Goal: Task Accomplishment & Management: Complete application form

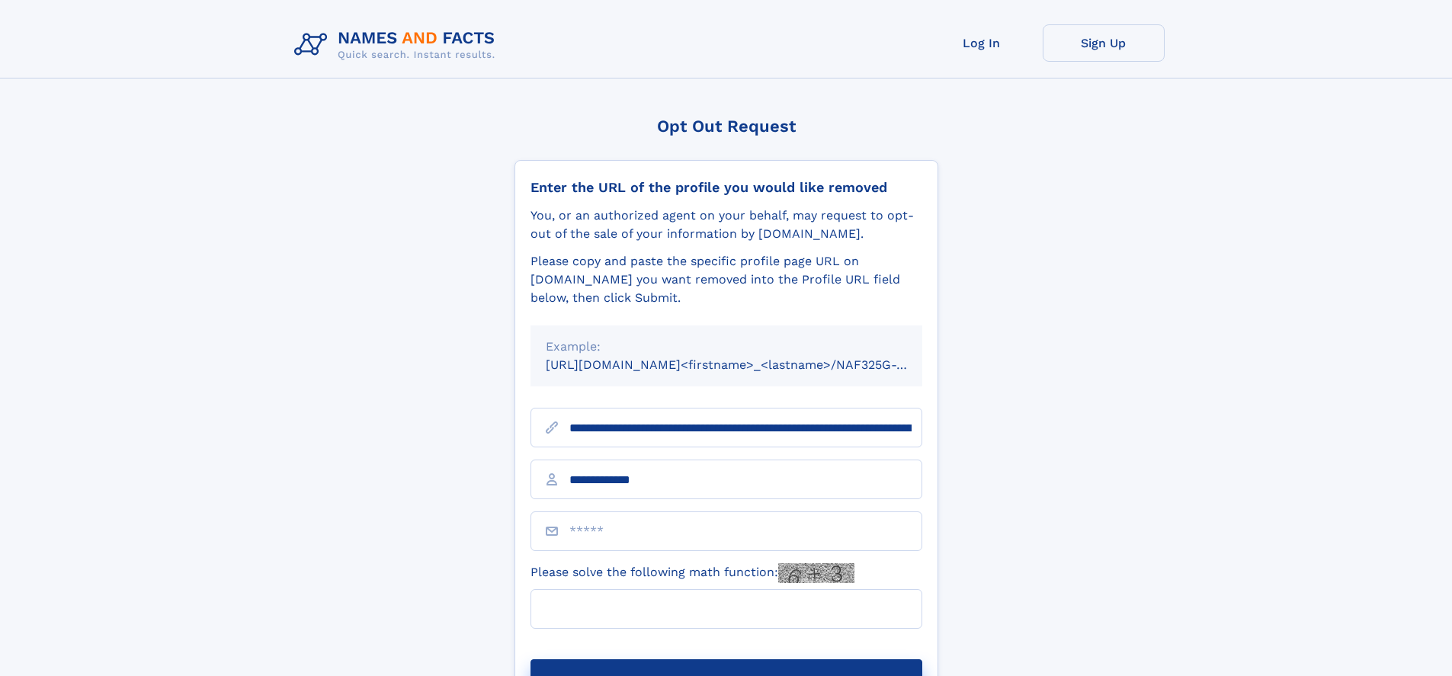
type input "**********"
type input "*"
click at [726, 659] on button "Submit Opt Out Request" at bounding box center [726, 683] width 392 height 49
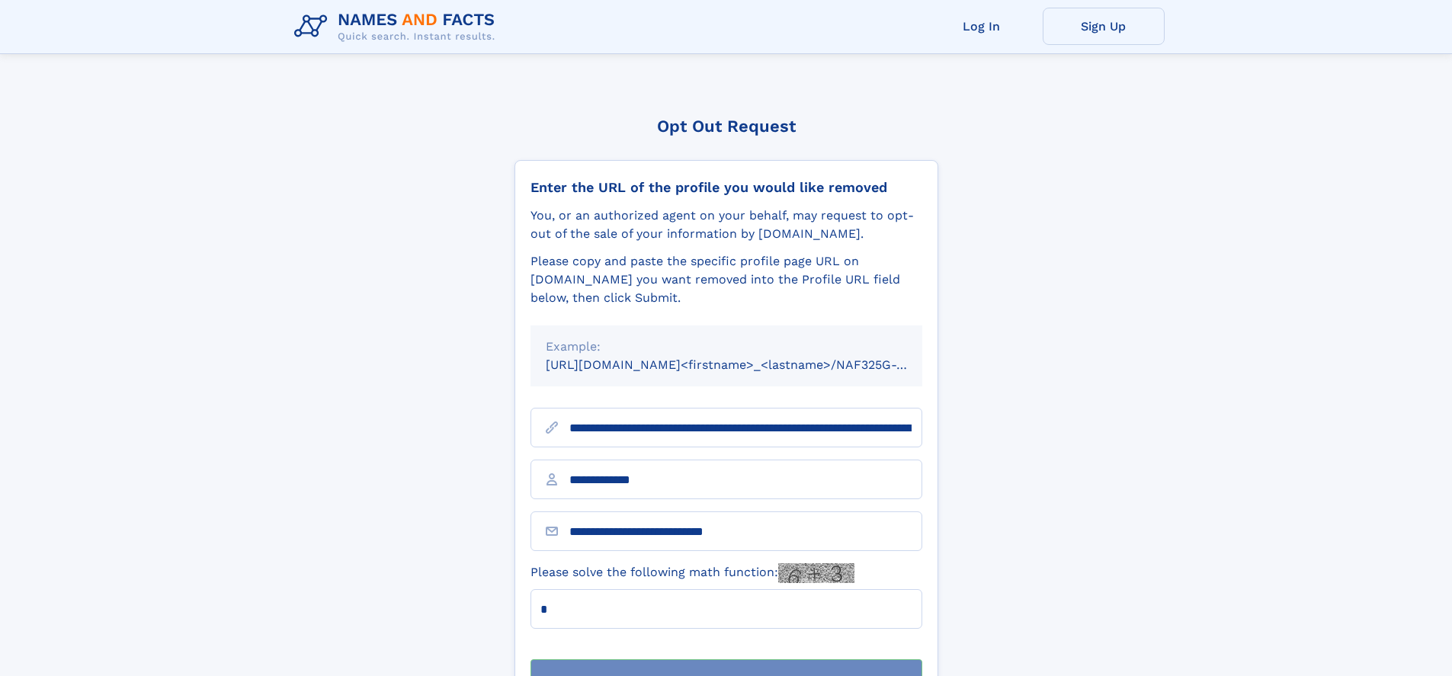
scroll to position [49, 0]
